Goal: Communication & Community: Answer question/provide support

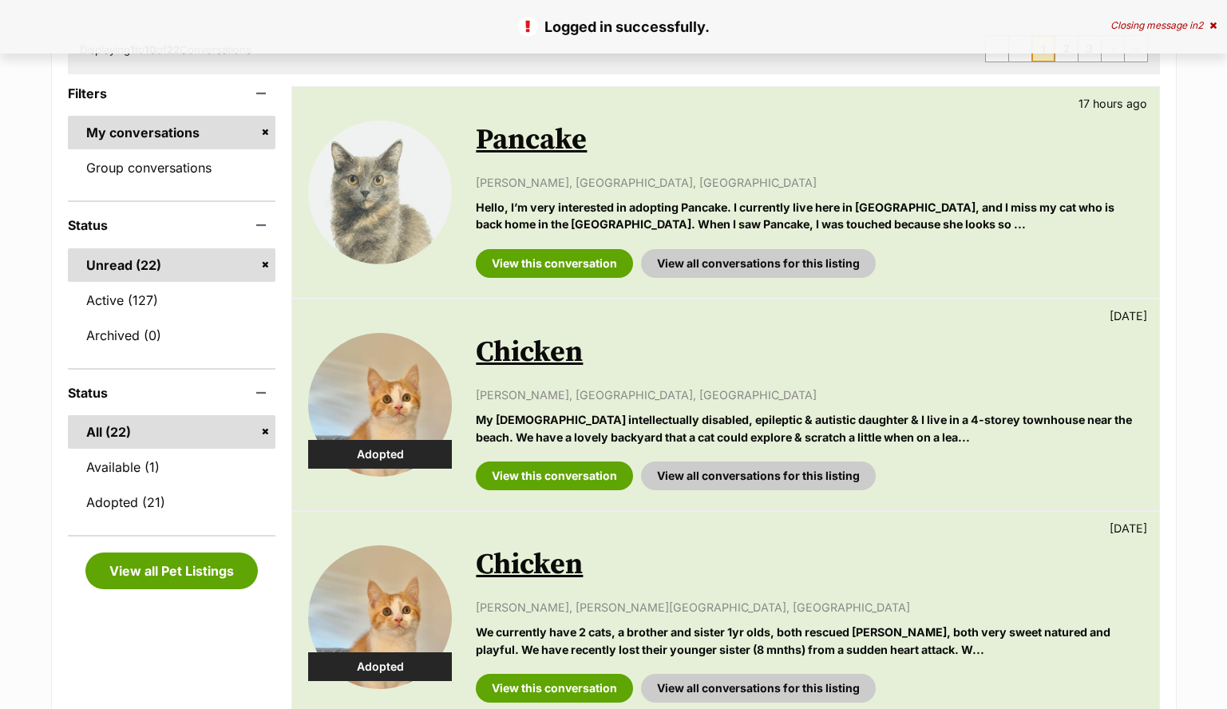
scroll to position [137, 0]
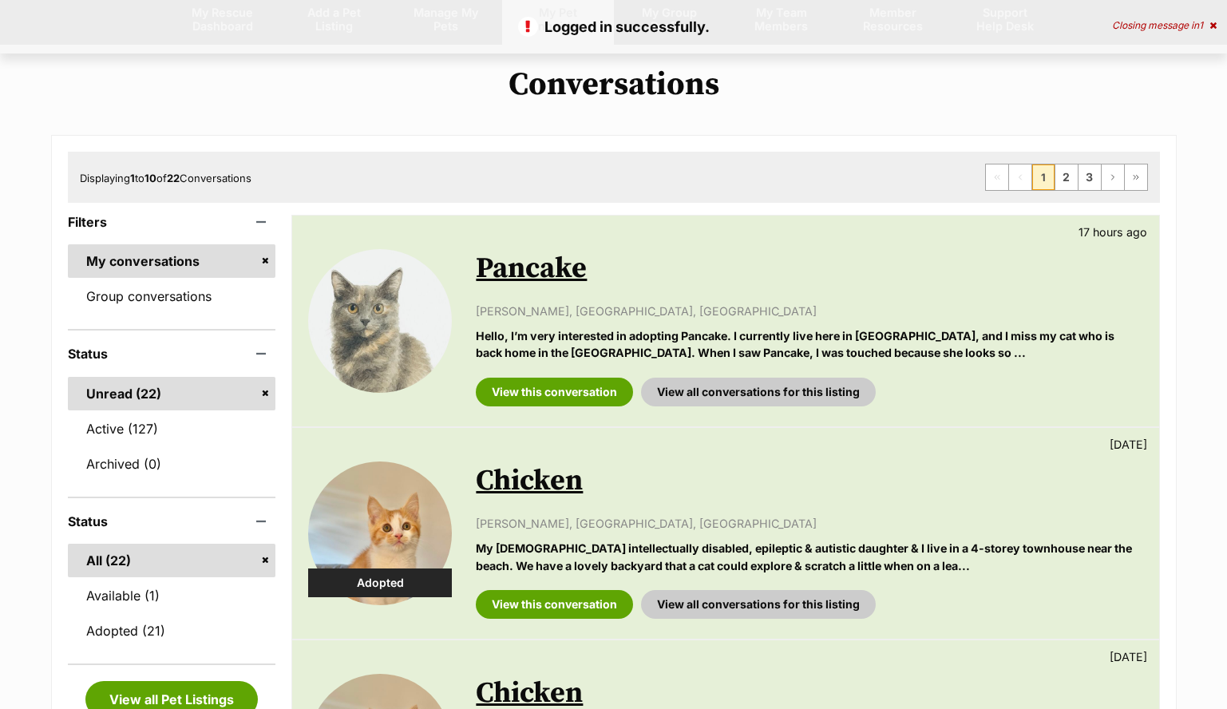
click at [555, 411] on div "Available [GEOGRAPHIC_DATA] 17 hours ago [PERSON_NAME], [GEOGRAPHIC_DATA], [GEO…" at bounding box center [725, 321] width 866 height 211
click at [569, 396] on link "View this conversation" at bounding box center [554, 392] width 157 height 29
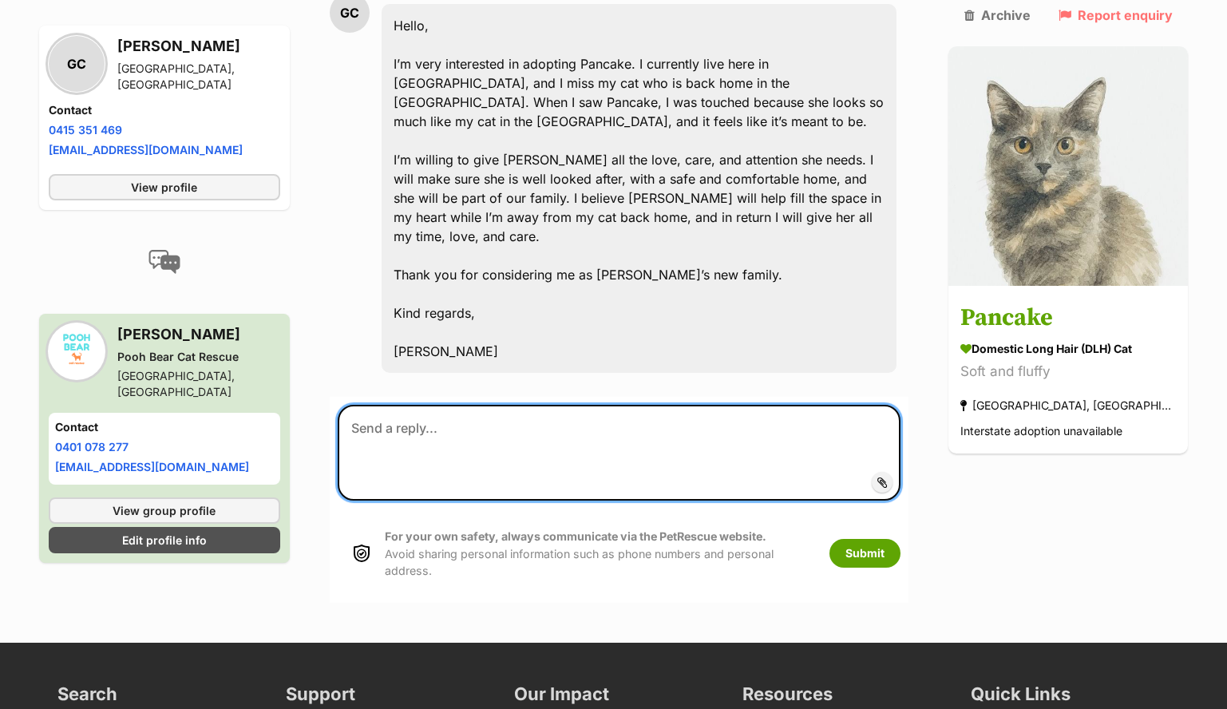
click at [536, 414] on textarea at bounding box center [620, 453] width 564 height 96
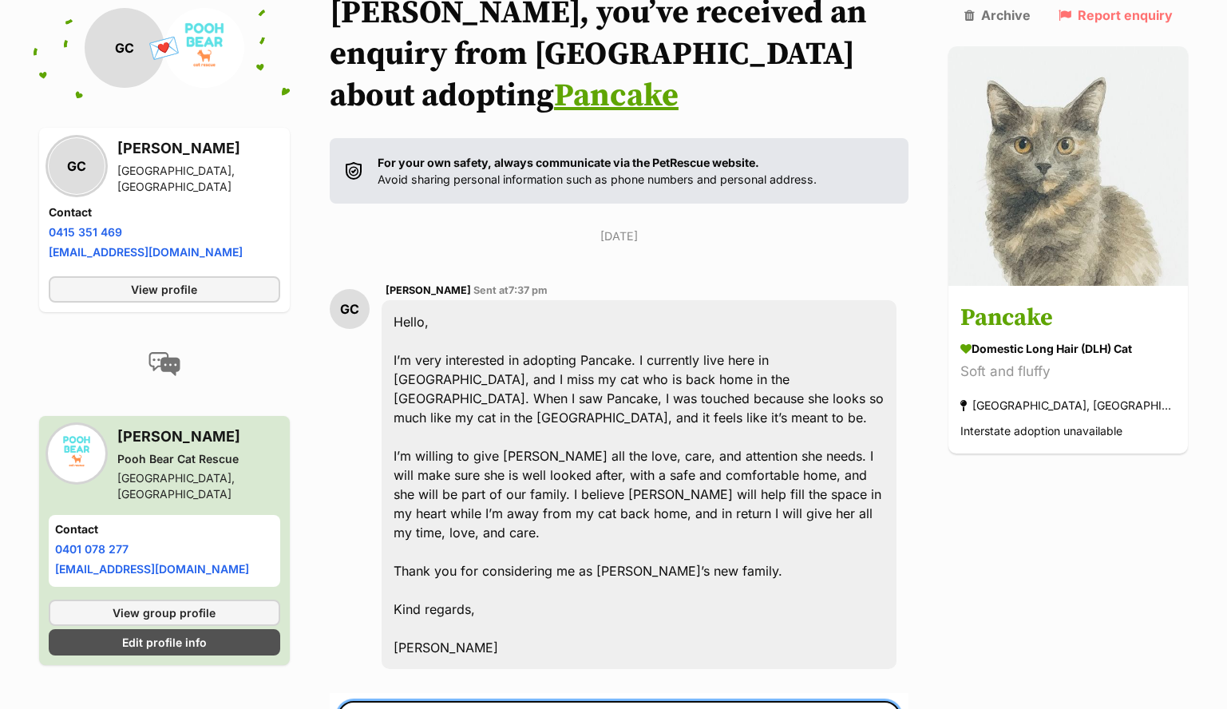
scroll to position [292, 0]
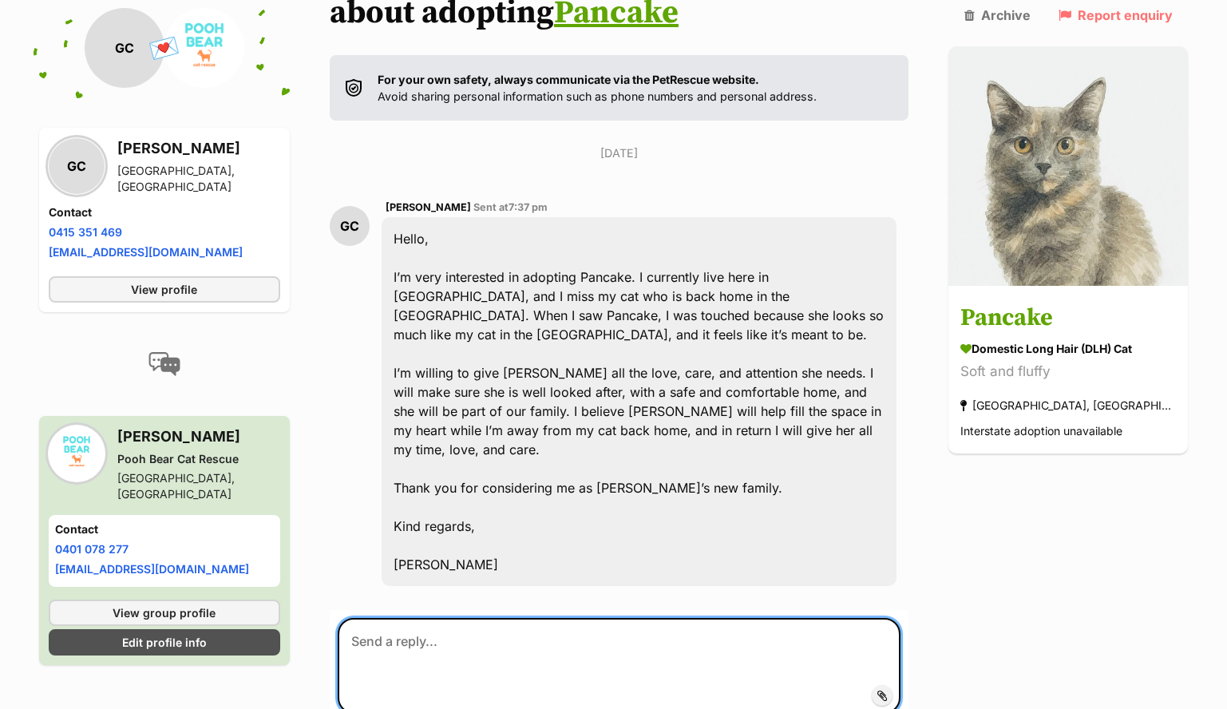
click at [464, 618] on textarea at bounding box center [620, 666] width 564 height 96
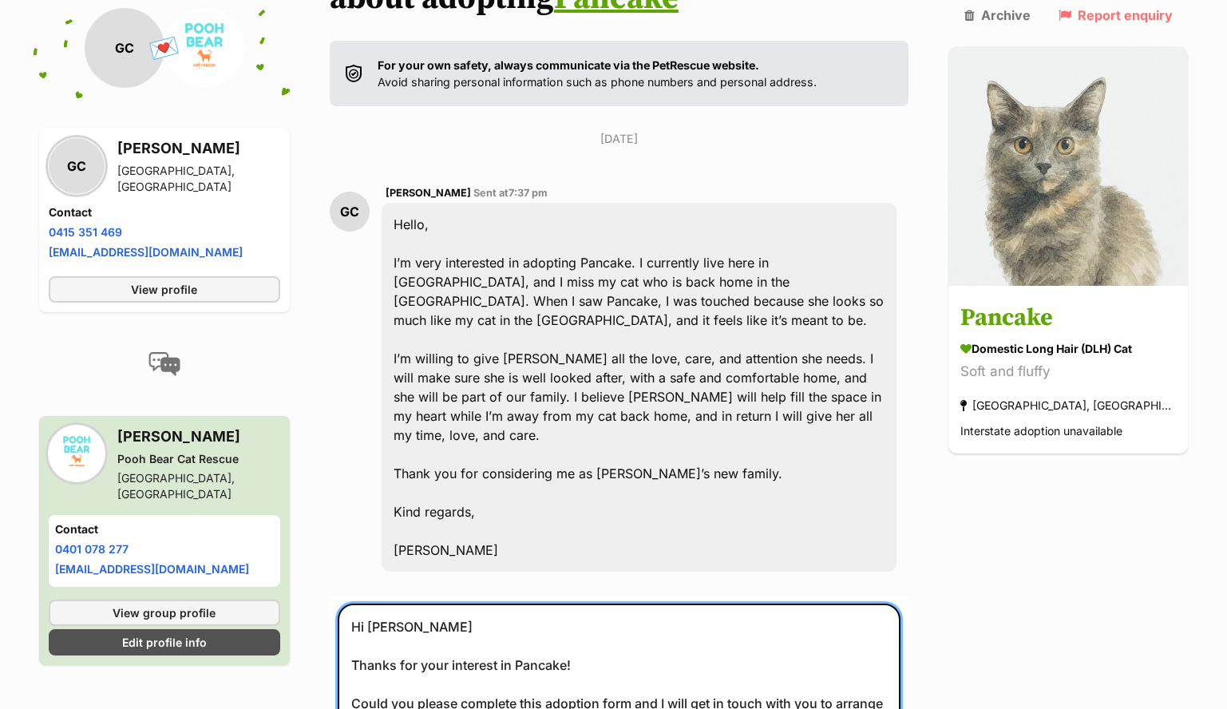
paste textarea "https://form.jotform.com/220378143292858"
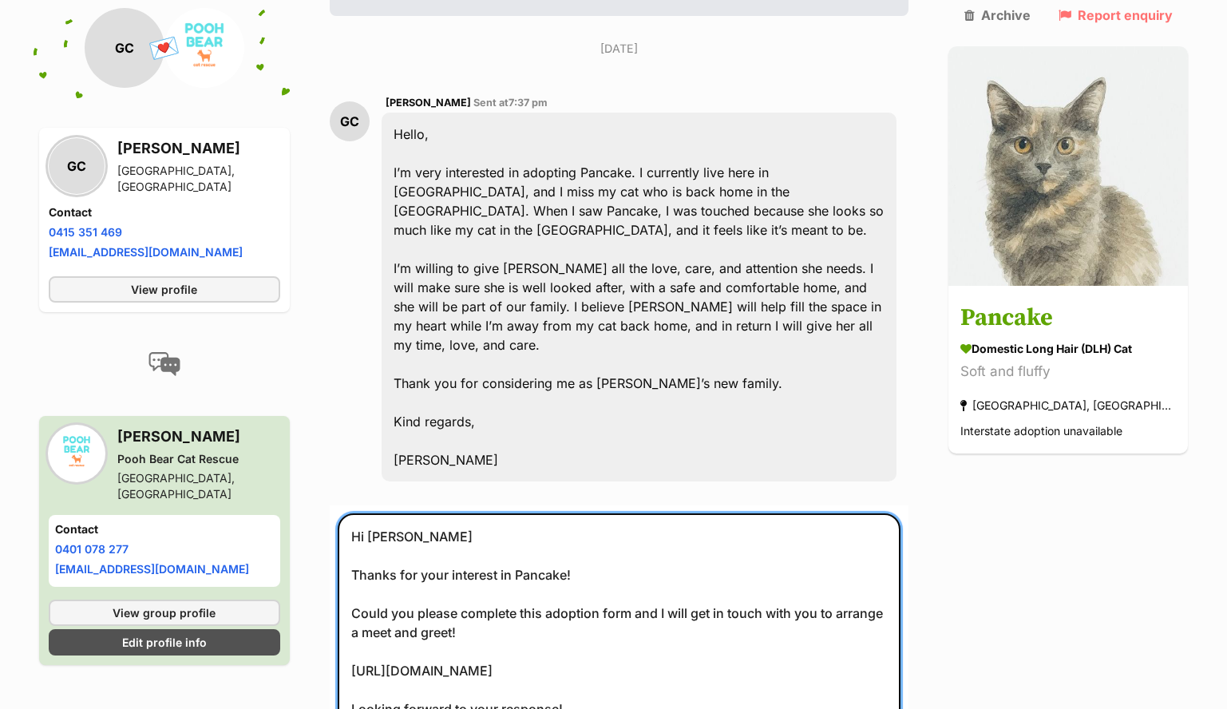
scroll to position [482, 0]
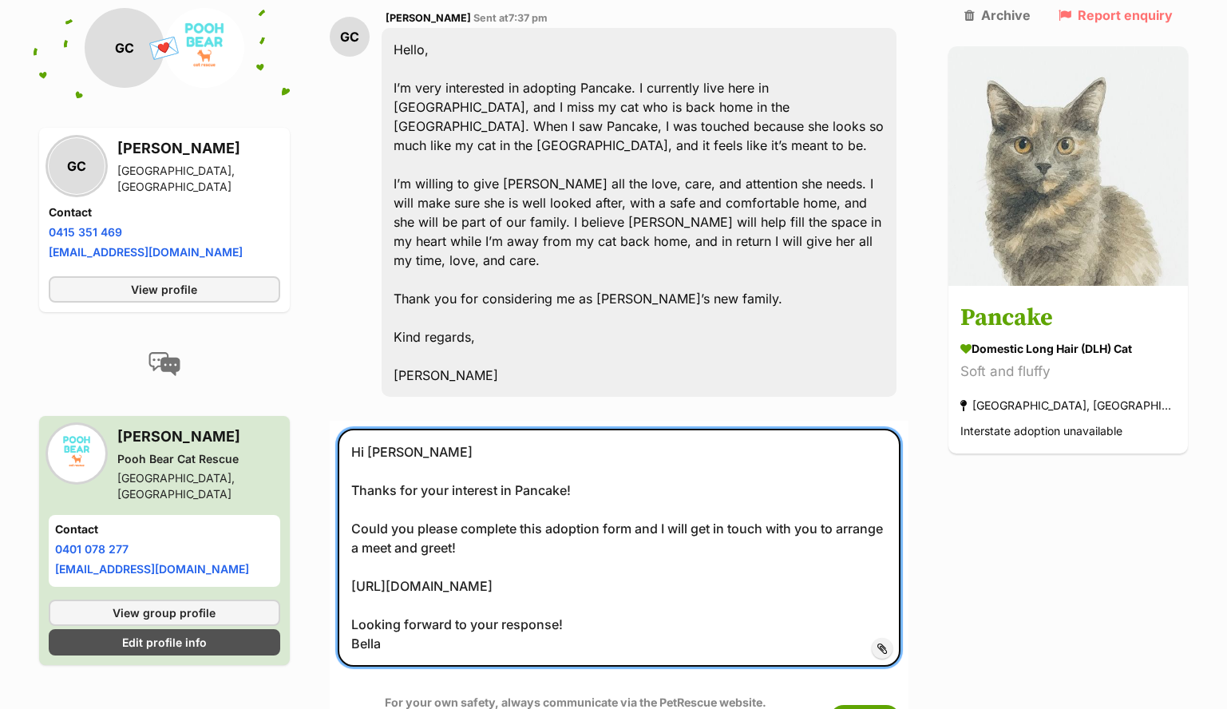
click at [615, 569] on textarea "Hi Carol Thanks for your interest in Pancake! Could you please complete this ad…" at bounding box center [620, 548] width 564 height 238
click at [696, 437] on textarea "Hi Carol Thanks for your interest in Pancake! Could you please complete this ad…" at bounding box center [620, 548] width 564 height 238
type textarea "Hi Carol Thanks for your interest in Pancake! She is a very special lady! Could…"
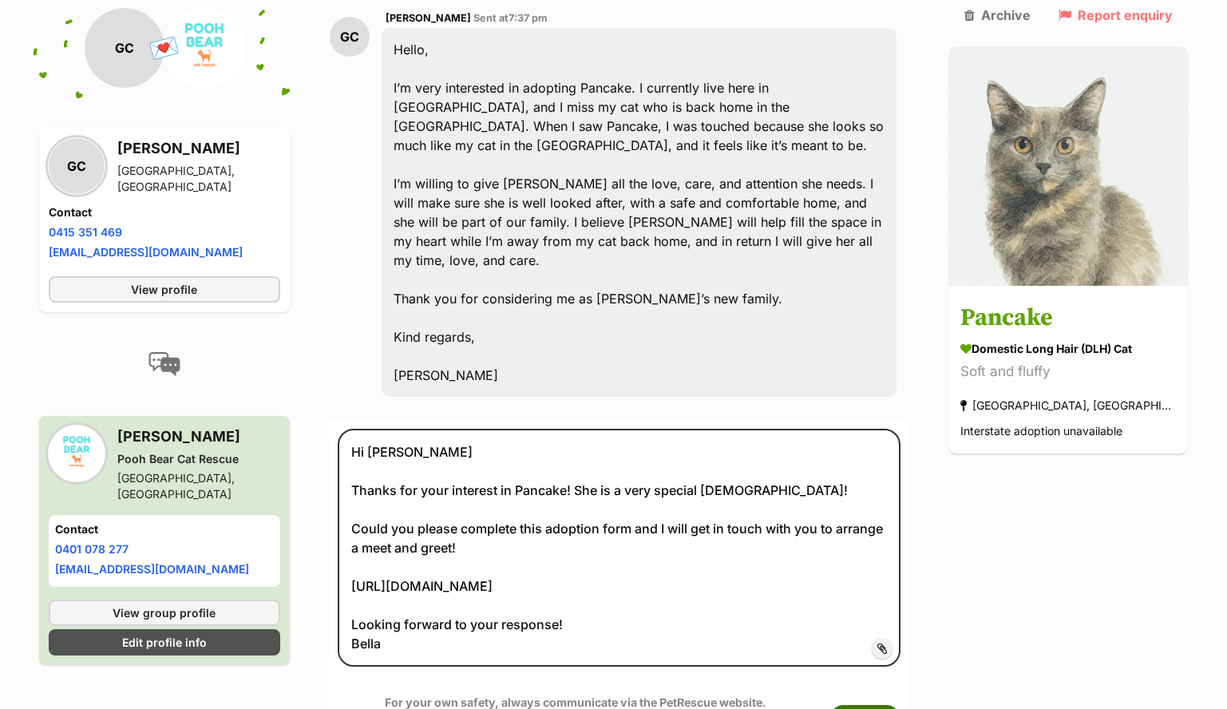
click at [901, 705] on button "Submit" at bounding box center [865, 719] width 71 height 29
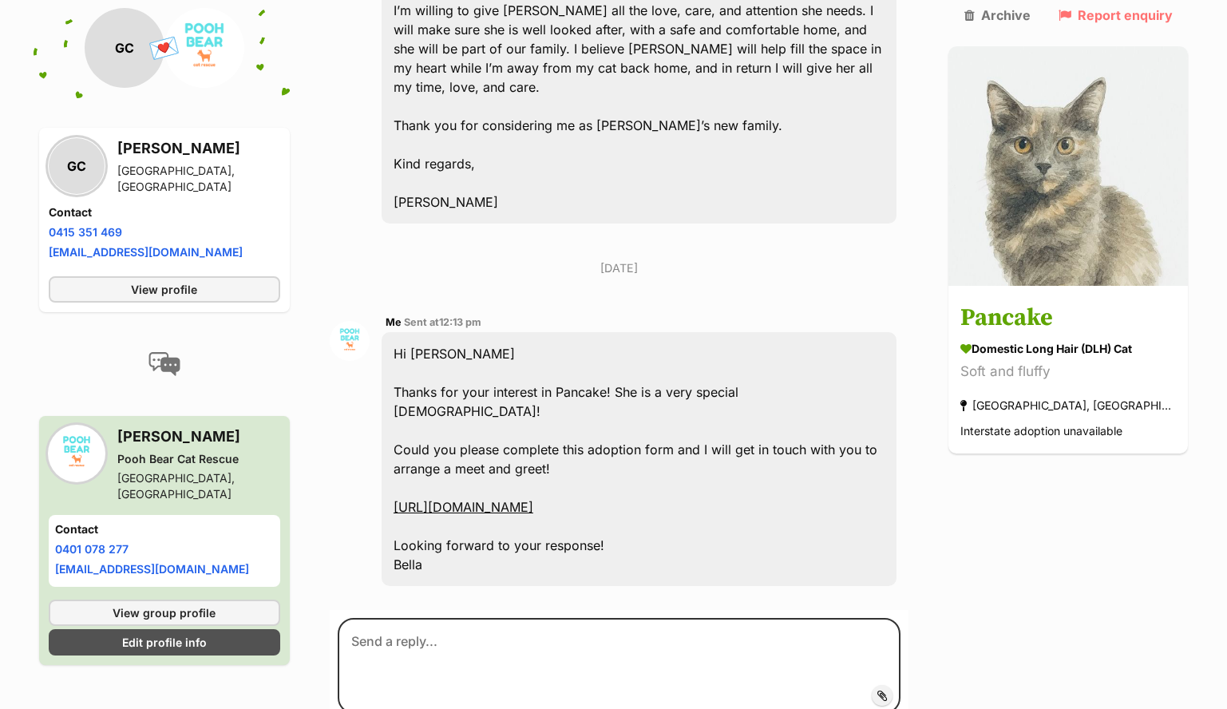
scroll to position [642, 0]
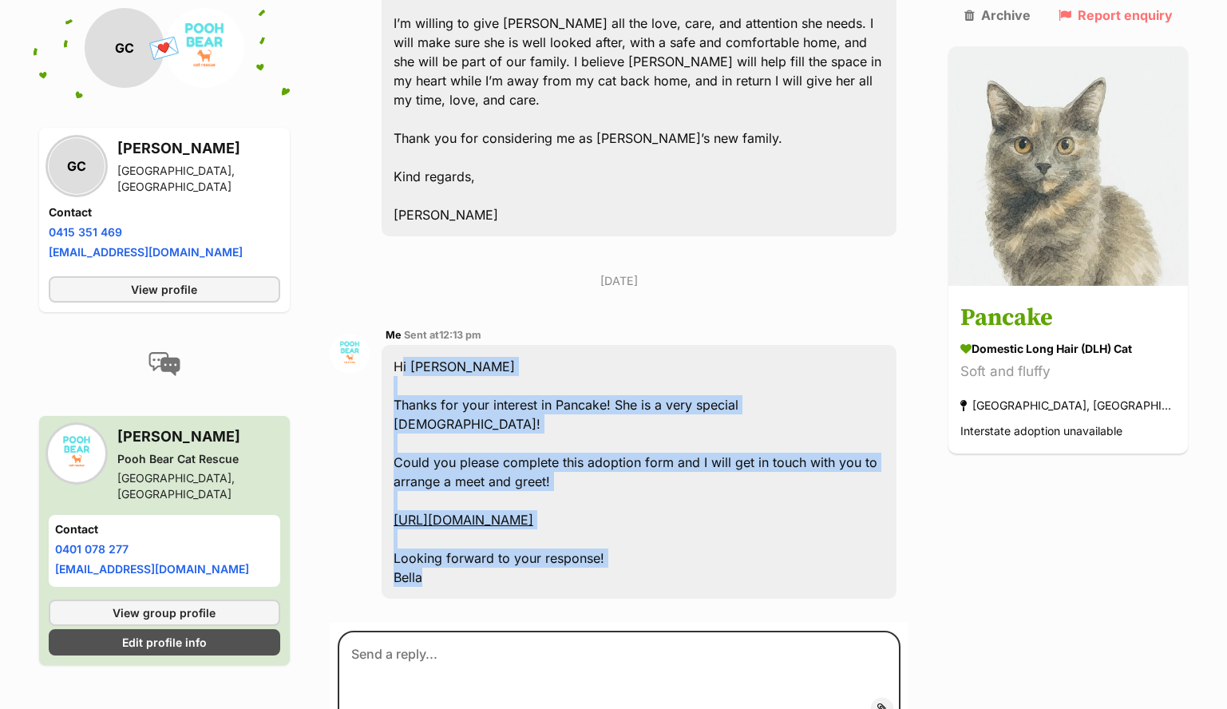
drag, startPoint x: 454, startPoint y: 499, endPoint x: 404, endPoint y: 307, distance: 197.9
click at [404, 345] on div "Hi Carol Thanks for your interest in Pancake! She is a very special lady! Could…" at bounding box center [640, 472] width 516 height 254
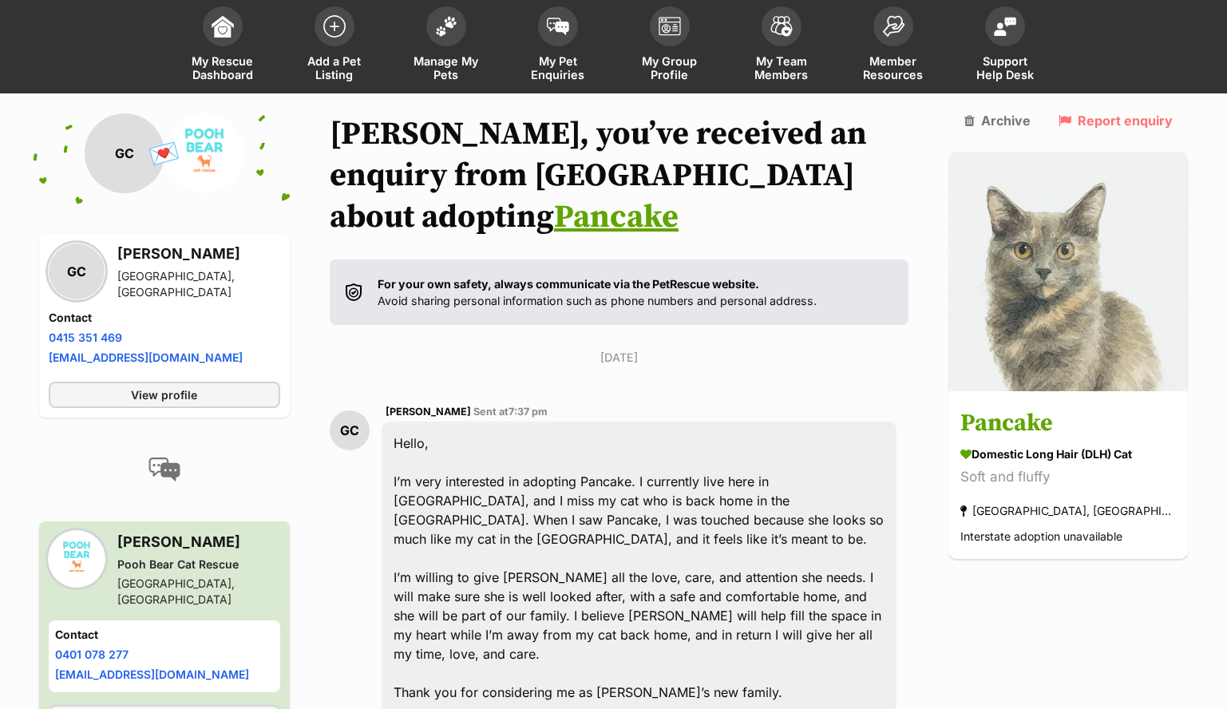
scroll to position [0, 0]
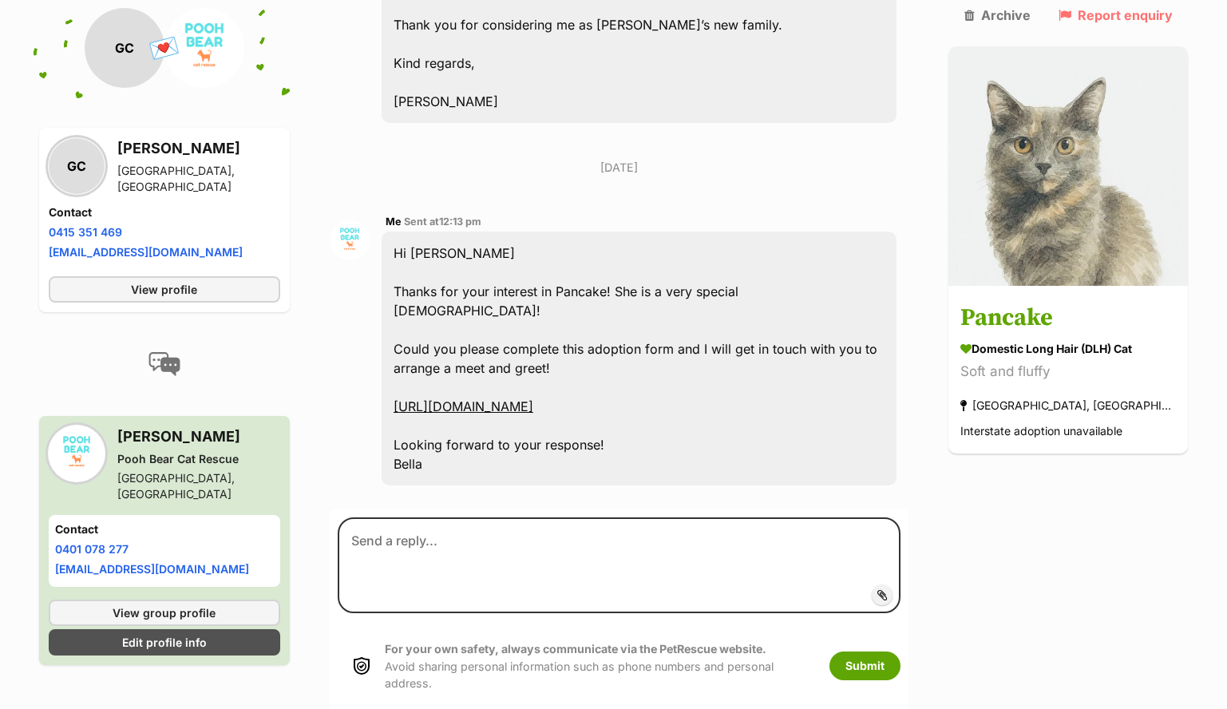
scroll to position [779, 0]
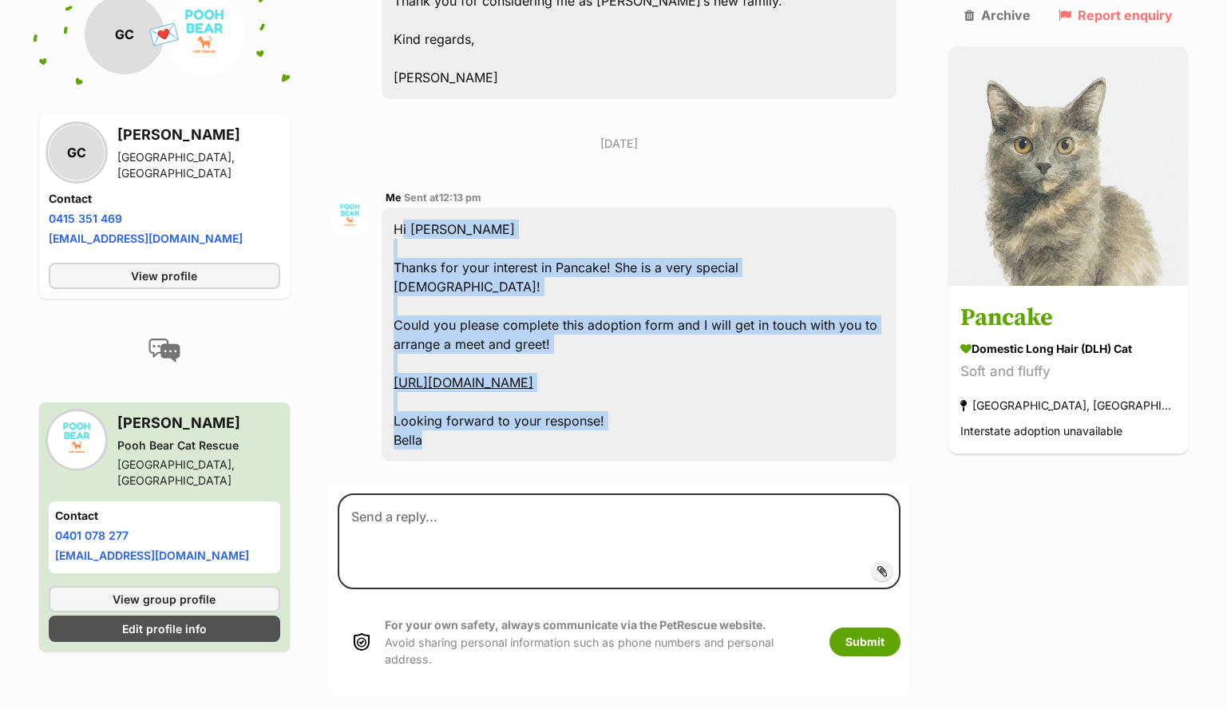
drag, startPoint x: 426, startPoint y: 319, endPoint x: 406, endPoint y: 167, distance: 153.0
click at [406, 208] on div "Hi Carol Thanks for your interest in Pancake! She is a very special lady! Could…" at bounding box center [640, 335] width 516 height 254
copy div "Hi Carol Thanks for your interest in Pancake! She is a very special lady! Could…"
